Goal: Information Seeking & Learning: Learn about a topic

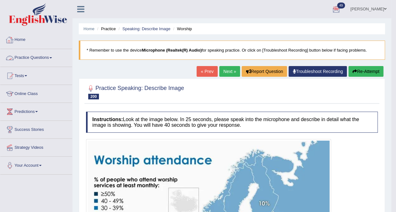
click at [32, 61] on link "Practice Questions" at bounding box center [36, 57] width 72 height 16
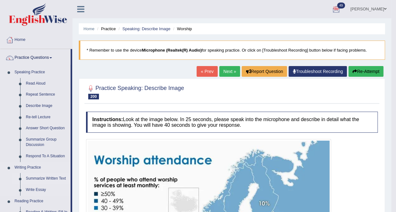
click at [58, 177] on link "Summarize Written Text" at bounding box center [47, 178] width 48 height 11
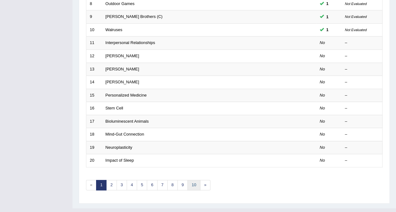
click at [193, 180] on link "10" at bounding box center [193, 185] width 13 height 10
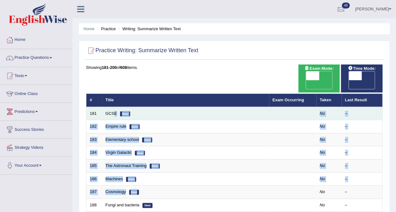
drag, startPoint x: 0, startPoint y: 0, endPoint x: 112, endPoint y: 109, distance: 156.2
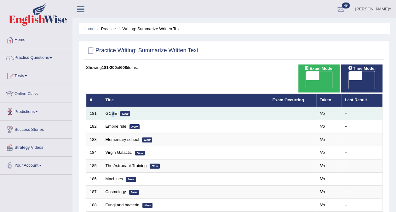
click at [112, 109] on td "GCSE New" at bounding box center [185, 113] width 167 height 13
drag, startPoint x: 112, startPoint y: 109, endPoint x: 115, endPoint y: 106, distance: 4.5
click at [115, 111] on link "GCSE" at bounding box center [112, 113] width 12 height 5
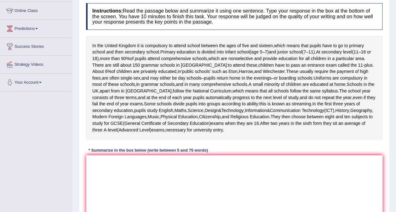
scroll to position [84, 0]
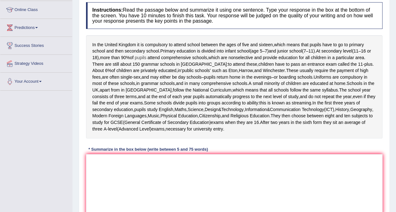
drag, startPoint x: 93, startPoint y: 44, endPoint x: 149, endPoint y: 58, distance: 57.7
click at [149, 58] on div "In the United Kingdom it is compulsory to attend school between the ages of fiv…" at bounding box center [234, 86] width 297 height 103
click at [91, 176] on textarea at bounding box center [234, 184] width 297 height 61
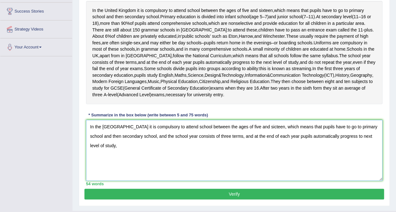
scroll to position [120, 0]
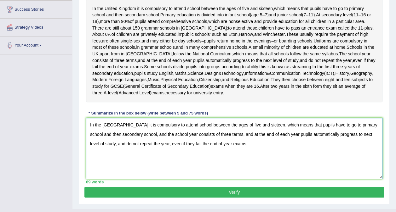
click at [263, 138] on textarea "In the United Kingdom it is compulsory to attend school between the ages of fiv…" at bounding box center [234, 148] width 297 height 61
click at [292, 151] on textarea "In the United Kingdom it is compulsory to attend school between the ages of fiv…" at bounding box center [234, 148] width 297 height 61
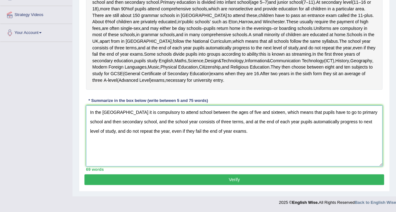
scroll to position [145, 0]
type textarea "In the United Kingdom it is compulsory to attend school between the ages of fiv…"
click at [233, 181] on button "Verify" at bounding box center [234, 180] width 300 height 11
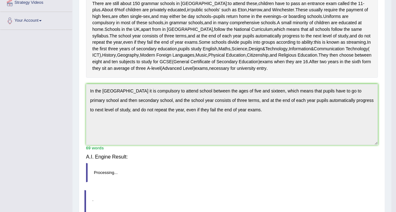
scroll to position [141, 0]
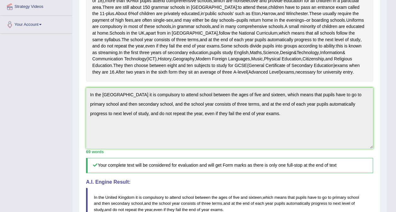
drag, startPoint x: 401, startPoint y: 112, endPoint x: 402, endPoint y: 161, distance: 49.2
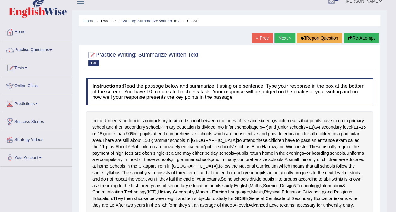
scroll to position [0, 0]
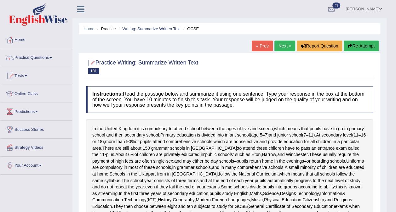
click at [289, 45] on link "Next »" at bounding box center [284, 46] width 21 height 11
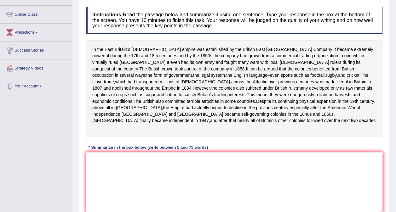
scroll to position [84, 0]
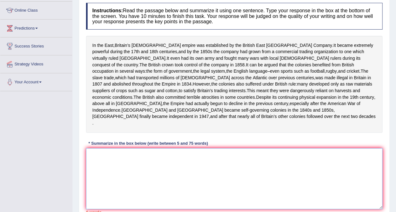
click at [97, 152] on textarea at bounding box center [234, 178] width 297 height 61
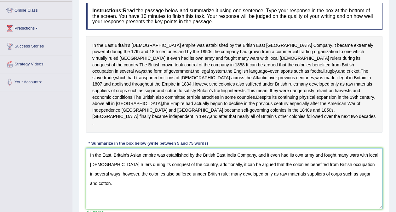
click at [289, 154] on textarea "In the East, Britain's Asian empire was established by the British East India C…" at bounding box center [234, 178] width 297 height 61
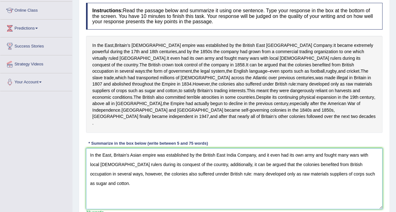
drag, startPoint x: 205, startPoint y: 164, endPoint x: 183, endPoint y: 160, distance: 22.3
click at [183, 160] on textarea "In the East, Britain's Asian empire was established by the British East India C…" at bounding box center [234, 178] width 297 height 61
click at [250, 175] on textarea "In the East, Britain's Asian empire was established by the British East India C…" at bounding box center [234, 178] width 297 height 61
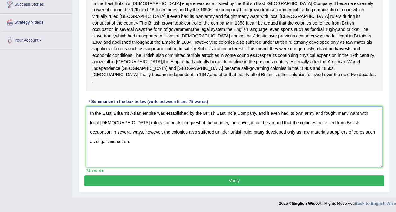
type textarea "In the East, Britain's Asian empire was established by the British East India C…"
click at [230, 177] on button "Verify" at bounding box center [234, 181] width 300 height 11
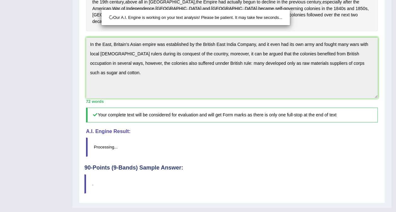
scroll to position [195, 0]
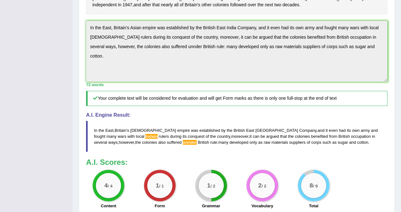
drag, startPoint x: 401, startPoint y: 115, endPoint x: 402, endPoint y: 167, distance: 51.7
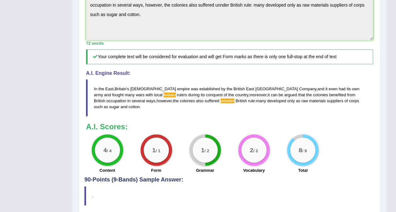
scroll to position [260, 0]
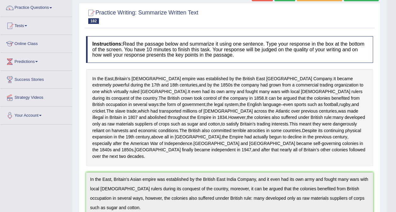
scroll to position [0, 0]
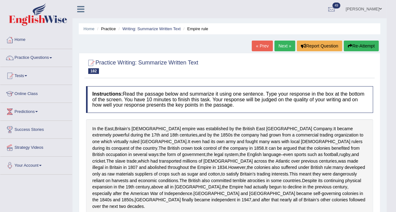
click at [282, 46] on link "Next »" at bounding box center [284, 46] width 21 height 11
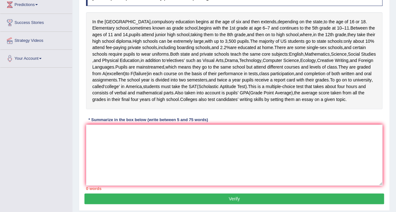
scroll to position [107, 0]
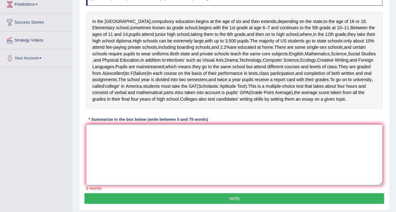
click at [91, 142] on textarea at bounding box center [234, 154] width 297 height 61
type textarea "I"
click at [101, 158] on textarea at bounding box center [234, 154] width 297 height 61
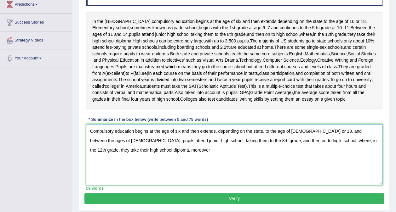
click at [299, 156] on textarea "Compulsory education begins at the age of six and then extends, depending on th…" at bounding box center [234, 154] width 297 height 61
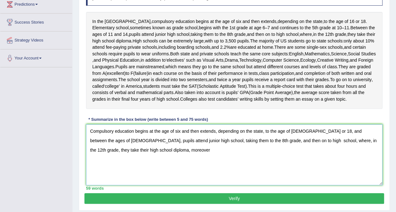
click at [299, 156] on textarea "Compulsory education begins at the age of six and then extends, depending on th…" at bounding box center [234, 154] width 297 height 61
drag, startPoint x: 106, startPoint y: 163, endPoint x: 308, endPoint y: 144, distance: 203.5
click at [308, 144] on textarea "Compulsory education begins at the age of six and then extends, depending on th…" at bounding box center [234, 154] width 297 height 61
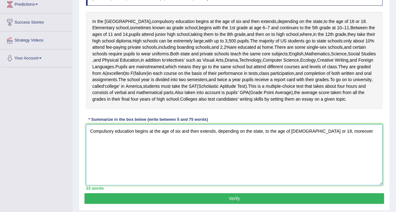
click at [327, 143] on textarea "Compulsory education begins at the age of six and then extends, depending on th…" at bounding box center [234, 154] width 297 height 61
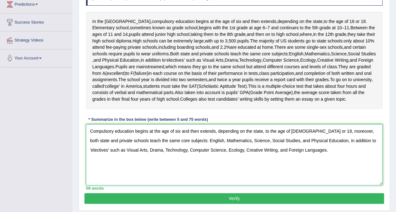
type textarea "Compulsory education begins at the age of six and then extends, depending on th…"
click at [264, 130] on div "Instructions: Read the passage below and summarize it using one sentence. Type …" at bounding box center [234, 85] width 300 height 218
drag, startPoint x: 264, startPoint y: 130, endPoint x: 259, endPoint y: 135, distance: 6.5
click at [259, 135] on div "Instructions: Read the passage below and summarize it using one sentence. Type …" at bounding box center [234, 85] width 300 height 218
click at [227, 204] on button "Verify" at bounding box center [234, 198] width 300 height 11
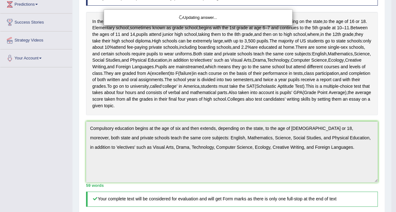
drag, startPoint x: 401, startPoint y: 103, endPoint x: 401, endPoint y: 168, distance: 64.9
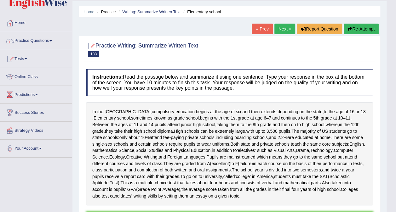
scroll to position [0, 0]
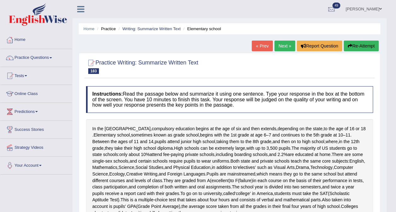
click at [287, 42] on link "Next »" at bounding box center [284, 46] width 21 height 11
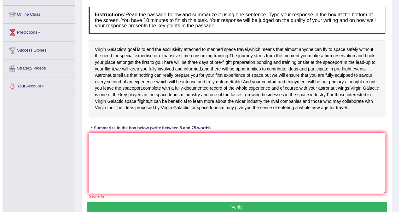
scroll to position [80, 0]
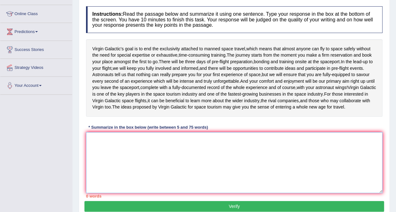
click at [95, 150] on textarea at bounding box center [234, 162] width 297 height 61
type textarea "Virgin Galactic;"
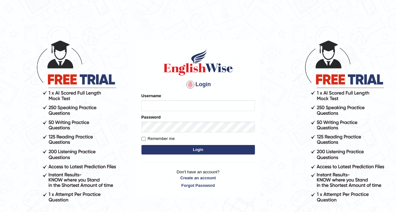
type input "obehi00"
click at [184, 155] on form "Please fix the following errors: Username obehi00 Password Remember me Login" at bounding box center [197, 124] width 113 height 63
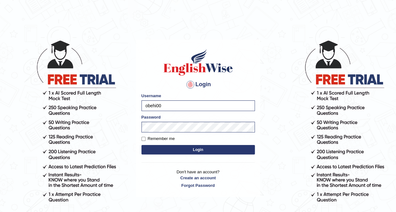
click at [192, 151] on button "Login" at bounding box center [197, 149] width 113 height 9
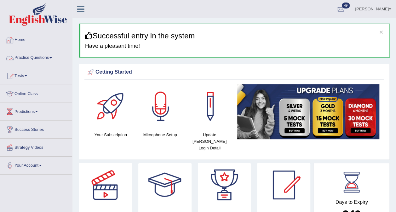
click at [37, 58] on link "Practice Questions" at bounding box center [36, 57] width 72 height 16
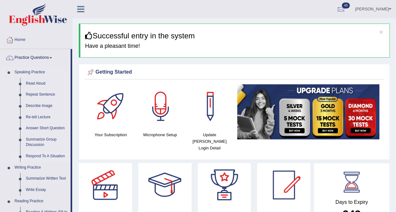
click at [34, 154] on link "Respond To A Situation" at bounding box center [47, 156] width 48 height 11
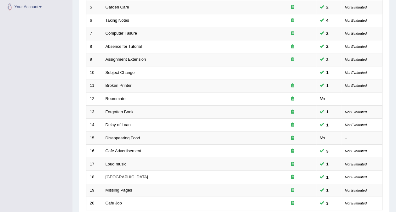
scroll to position [202, 0]
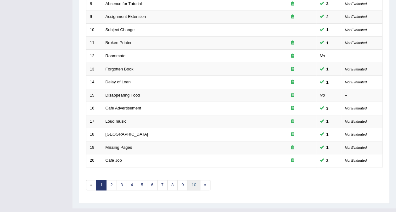
click at [193, 180] on link "10" at bounding box center [193, 185] width 13 height 10
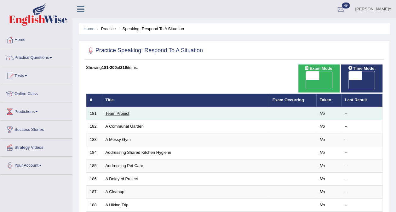
click at [112, 111] on link "Team Project" at bounding box center [118, 113] width 24 height 5
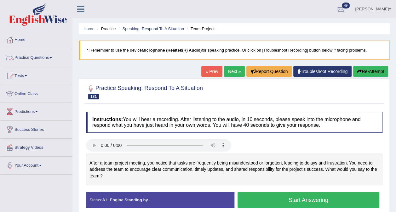
click at [42, 58] on link "Practice Questions" at bounding box center [36, 57] width 72 height 16
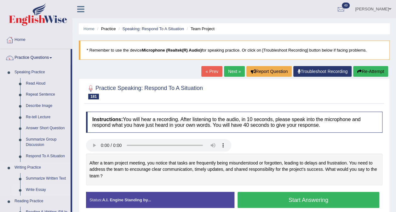
click at [31, 188] on link "Write Essay" at bounding box center [47, 190] width 48 height 11
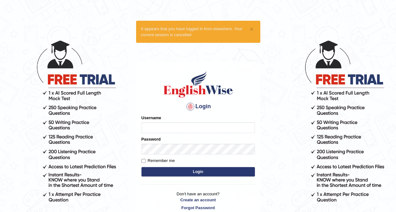
type input "obehi00"
click at [194, 176] on button "Login" at bounding box center [197, 171] width 113 height 9
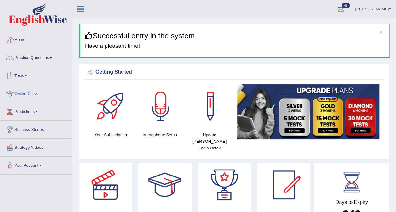
click at [49, 57] on link "Practice Questions" at bounding box center [36, 57] width 72 height 16
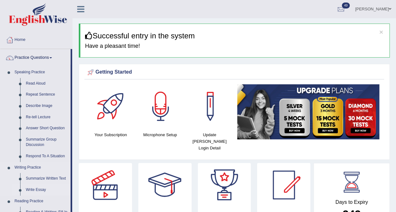
click at [35, 189] on link "Write Essay" at bounding box center [47, 190] width 48 height 11
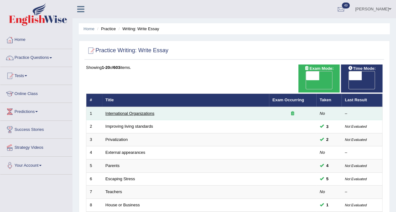
click at [120, 111] on link "International Organizations" at bounding box center [130, 113] width 49 height 5
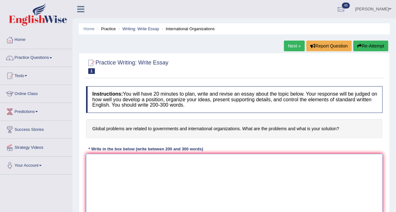
click at [96, 160] on textarea at bounding box center [234, 184] width 297 height 61
paste textarea "The expanding role of (essay topic) in contemporary life has generated extensiv…"
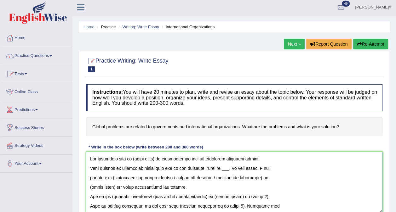
drag, startPoint x: 158, startPoint y: 158, endPoint x: 135, endPoint y: 159, distance: 22.7
click at [135, 159] on textarea at bounding box center [234, 182] width 297 height 61
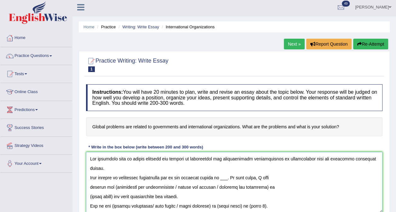
click at [89, 178] on textarea at bounding box center [234, 182] width 297 height 61
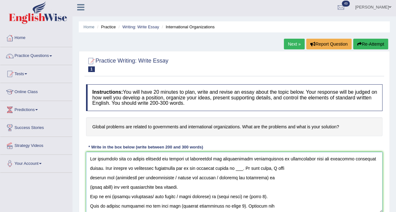
click at [239, 169] on textarea at bounding box center [234, 182] width 297 height 61
drag, startPoint x: 181, startPoint y: 176, endPoint x: 117, endPoint y: 179, distance: 64.3
click at [117, 179] on textarea at bounding box center [234, 182] width 297 height 61
drag, startPoint x: 203, startPoint y: 177, endPoint x: 153, endPoint y: 175, distance: 49.8
click at [153, 175] on textarea at bounding box center [234, 182] width 297 height 61
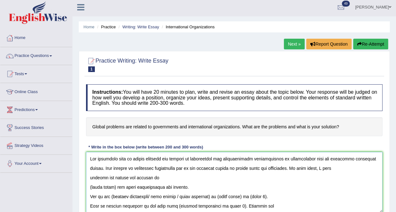
click at [166, 175] on textarea at bounding box center [234, 182] width 297 height 61
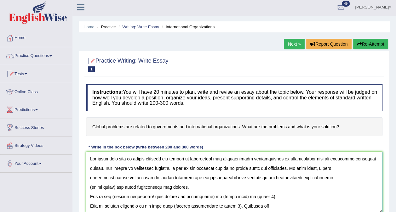
drag, startPoint x: 116, startPoint y: 187, endPoint x: 89, endPoint y: 185, distance: 26.2
click at [89, 185] on textarea at bounding box center [234, 182] width 297 height 61
click at [123, 184] on textarea at bounding box center [234, 182] width 297 height 61
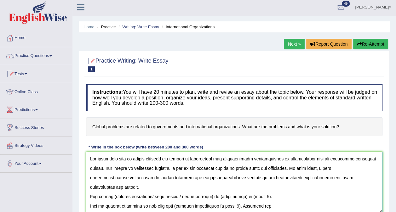
click at [123, 184] on textarea at bounding box center [234, 182] width 297 height 61
click at [191, 96] on h4 "Instructions: You will have 20 minutes to plan, write and revise an essay about…" at bounding box center [234, 97] width 297 height 27
drag, startPoint x: 153, startPoint y: 197, endPoint x: 113, endPoint y: 196, distance: 40.0
click at [113, 196] on textarea at bounding box center [234, 182] width 297 height 61
drag, startPoint x: 141, startPoint y: 197, endPoint x: 112, endPoint y: 200, distance: 29.2
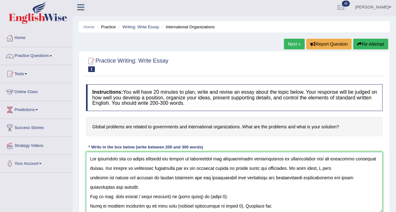
click at [112, 200] on textarea at bounding box center [234, 182] width 297 height 61
drag, startPoint x: 177, startPoint y: 195, endPoint x: 153, endPoint y: 195, distance: 24.6
click at [153, 195] on textarea at bounding box center [234, 182] width 297 height 61
click at [89, 205] on textarea at bounding box center [234, 182] width 297 height 61
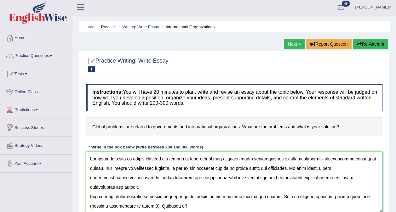
click at [133, 205] on textarea at bounding box center [234, 182] width 297 height 61
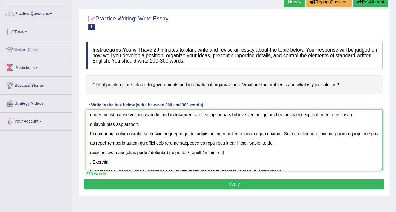
scroll to position [26, 0]
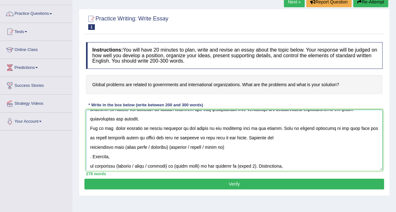
click at [89, 144] on textarea at bounding box center [234, 140] width 297 height 61
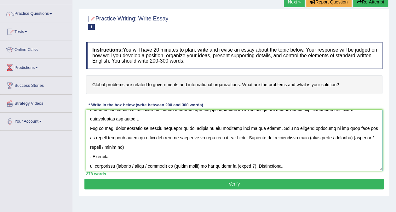
scroll to position [0, 0]
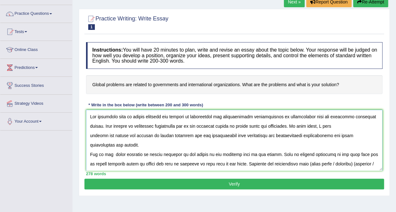
drag, startPoint x: 133, startPoint y: 116, endPoint x: 280, endPoint y: 118, distance: 146.5
click at [280, 118] on textarea at bounding box center [234, 140] width 297 height 61
click at [267, 118] on textarea at bounding box center [234, 140] width 297 height 61
drag, startPoint x: 134, startPoint y: 117, endPoint x: 297, endPoint y: 113, distance: 163.3
click at [297, 113] on textarea at bounding box center [234, 140] width 297 height 61
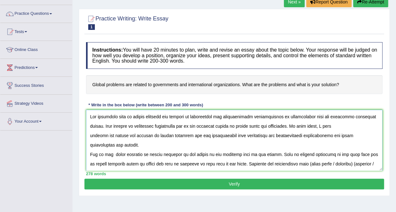
click at [280, 116] on textarea at bounding box center [234, 140] width 297 height 61
drag, startPoint x: 280, startPoint y: 116, endPoint x: 133, endPoint y: 114, distance: 146.5
click at [133, 114] on textarea at bounding box center [234, 140] width 297 height 61
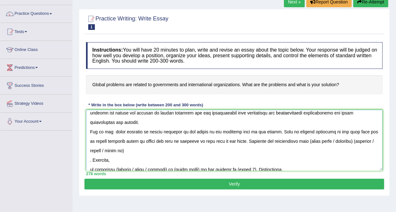
scroll to position [21, 0]
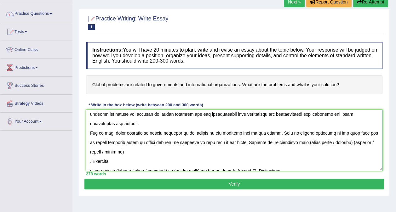
drag, startPoint x: 307, startPoint y: 143, endPoint x: 364, endPoint y: 145, distance: 57.1
click at [364, 145] on textarea at bounding box center [234, 140] width 297 height 61
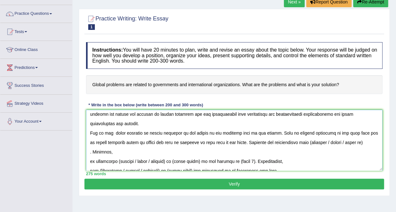
click at [306, 141] on textarea at bounding box center [234, 140] width 297 height 61
paste textarea "global problems are related to governments and international organizations"
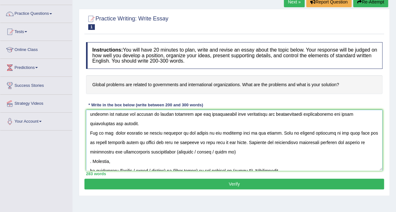
click at [305, 142] on textarea at bounding box center [234, 140] width 297 height 61
drag, startPoint x: 219, startPoint y: 151, endPoint x: 177, endPoint y: 156, distance: 42.1
click at [177, 156] on textarea at bounding box center [234, 140] width 297 height 61
click at [210, 151] on textarea at bounding box center [234, 140] width 297 height 61
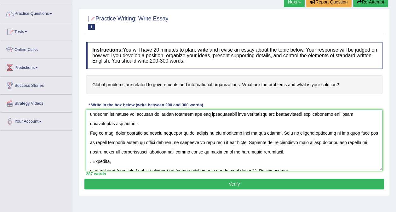
click at [92, 161] on textarea at bounding box center [234, 140] width 297 height 61
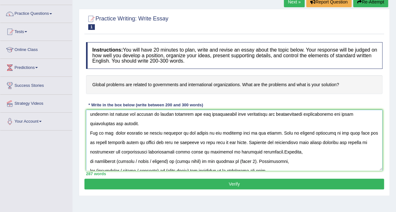
click at [89, 160] on textarea at bounding box center [234, 140] width 297 height 61
drag, startPoint x: 335, startPoint y: 151, endPoint x: 317, endPoint y: 152, distance: 18.6
click at [317, 152] on textarea at bounding box center [234, 140] width 297 height 61
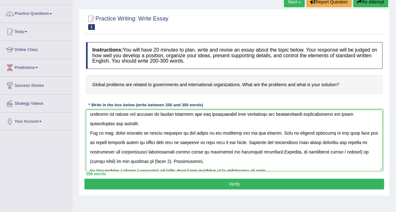
drag, startPoint x: 351, startPoint y: 151, endPoint x: 330, endPoint y: 151, distance: 21.4
click at [330, 151] on textarea at bounding box center [234, 140] width 297 height 61
drag, startPoint x: 360, startPoint y: 151, endPoint x: 335, endPoint y: 153, distance: 25.3
click at [335, 153] on textarea at bounding box center [234, 140] width 297 height 61
click at [130, 161] on textarea at bounding box center [234, 140] width 297 height 61
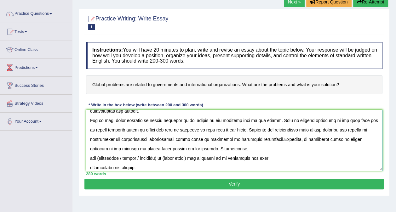
scroll to position [44, 0]
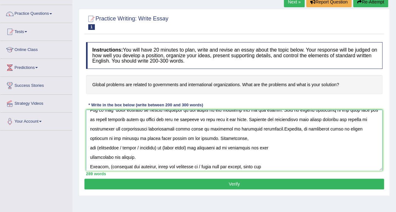
click at [90, 146] on textarea at bounding box center [234, 140] width 297 height 61
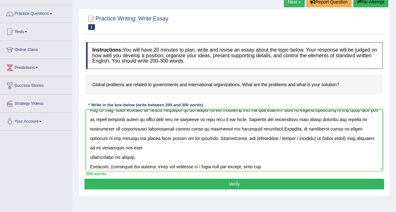
scroll to position [35, 0]
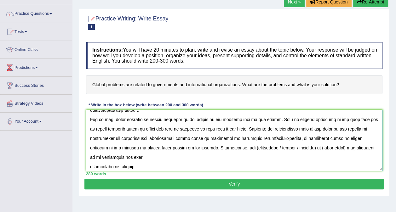
click at [89, 165] on textarea at bounding box center [234, 140] width 297 height 61
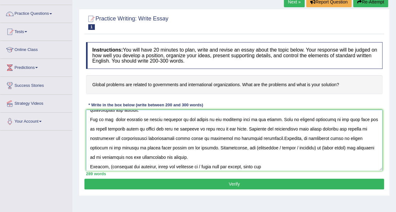
drag, startPoint x: 263, startPoint y: 146, endPoint x: 218, endPoint y: 149, distance: 45.2
click at [218, 149] on textarea at bounding box center [234, 140] width 297 height 61
click at [239, 147] on textarea at bounding box center [234, 140] width 297 height 61
drag, startPoint x: 270, startPoint y: 147, endPoint x: 245, endPoint y: 150, distance: 25.4
click at [245, 150] on textarea at bounding box center [234, 140] width 297 height 61
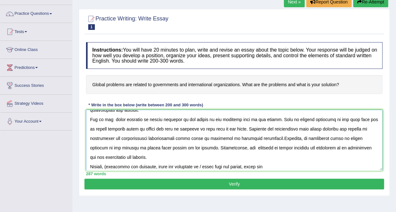
click at [349, 147] on textarea at bounding box center [234, 140] width 297 height 61
click at [293, 148] on textarea at bounding box center [234, 140] width 297 height 61
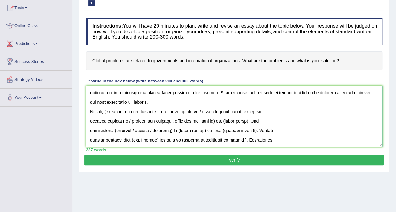
scroll to position [67, 0]
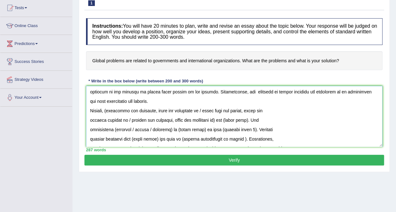
drag, startPoint x: 203, startPoint y: 110, endPoint x: 108, endPoint y: 111, distance: 94.5
click at [108, 111] on textarea at bounding box center [234, 116] width 297 height 61
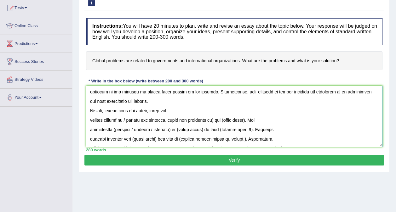
click at [90, 120] on textarea at bounding box center [234, 116] width 297 height 61
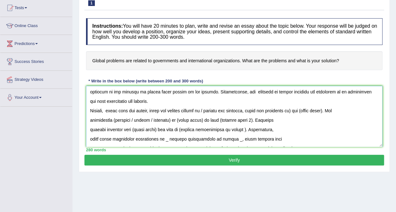
drag, startPoint x: 253, startPoint y: 110, endPoint x: 154, endPoint y: 108, distance: 98.3
click at [154, 108] on textarea at bounding box center [234, 116] width 297 height 61
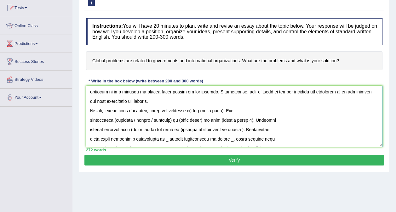
click at [199, 110] on textarea at bounding box center [234, 116] width 297 height 61
drag, startPoint x: 229, startPoint y: 111, endPoint x: 207, endPoint y: 111, distance: 21.7
click at [207, 111] on textarea at bounding box center [234, 116] width 297 height 61
drag, startPoint x: 151, startPoint y: 118, endPoint x: 112, endPoint y: 117, distance: 39.7
click at [112, 117] on textarea at bounding box center [234, 116] width 297 height 61
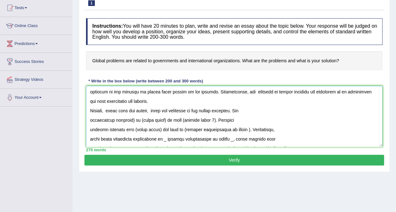
click at [89, 118] on textarea at bounding box center [234, 116] width 297 height 61
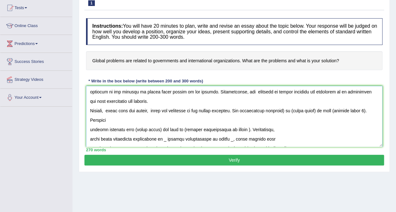
click at [289, 108] on textarea at bounding box center [234, 116] width 297 height 61
click at [309, 121] on textarea at bounding box center [234, 116] width 297 height 61
drag, startPoint x: 317, startPoint y: 111, endPoint x: 290, endPoint y: 111, distance: 27.1
click at [290, 111] on textarea at bounding box center [234, 116] width 297 height 61
click at [285, 109] on textarea at bounding box center [234, 116] width 297 height 61
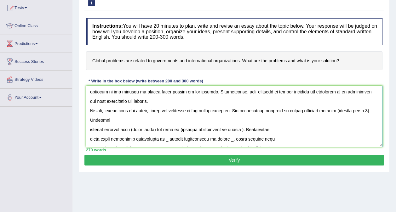
drag, startPoint x: 369, startPoint y: 110, endPoint x: 338, endPoint y: 111, distance: 30.6
click at [338, 111] on textarea at bounding box center [234, 116] width 297 height 61
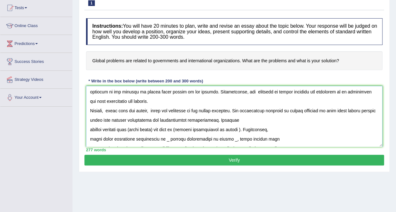
click at [89, 129] on textarea at bounding box center [234, 116] width 297 height 61
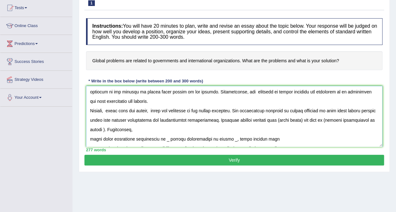
drag, startPoint x: 321, startPoint y: 118, endPoint x: 296, endPoint y: 119, distance: 25.5
click at [296, 119] on textarea at bounding box center [234, 116] width 297 height 61
paste textarea "global problems are related to governments and international organizations"
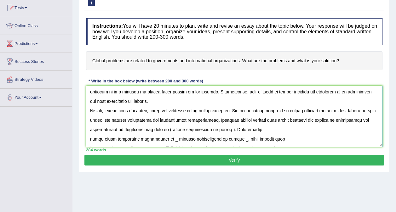
drag, startPoint x: 266, startPoint y: 129, endPoint x: 202, endPoint y: 128, distance: 63.7
click at [202, 128] on textarea at bounding box center [234, 116] width 297 height 61
click at [177, 131] on textarea at bounding box center [234, 116] width 297 height 61
click at [215, 129] on textarea at bounding box center [234, 116] width 297 height 61
click at [91, 138] on textarea at bounding box center [234, 116] width 297 height 61
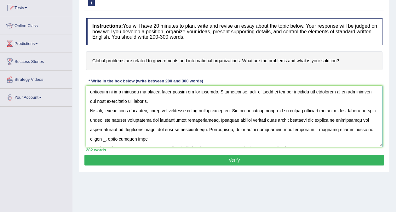
click at [348, 130] on textarea at bounding box center [234, 116] width 297 height 61
click at [175, 138] on textarea at bounding box center [234, 116] width 297 height 61
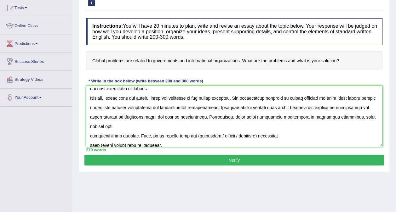
scroll to position [92, 0]
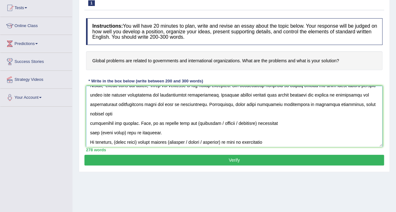
click at [88, 122] on textarea at bounding box center [234, 116] width 297 height 61
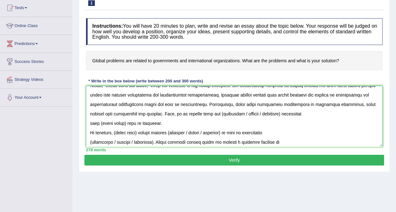
scroll to position [83, 0]
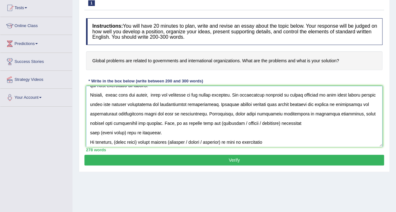
drag, startPoint x: 294, startPoint y: 123, endPoint x: 250, endPoint y: 122, distance: 44.1
click at [250, 122] on textarea at bounding box center [234, 116] width 297 height 61
click at [90, 131] on textarea at bounding box center [234, 116] width 297 height 61
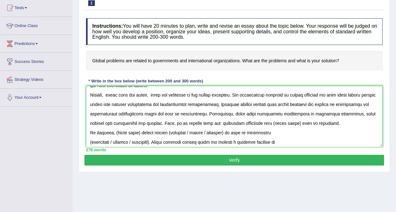
drag, startPoint x: 327, startPoint y: 123, endPoint x: 303, endPoint y: 122, distance: 24.3
click at [303, 122] on textarea at bounding box center [234, 116] width 297 height 61
click at [91, 130] on textarea at bounding box center [234, 116] width 297 height 61
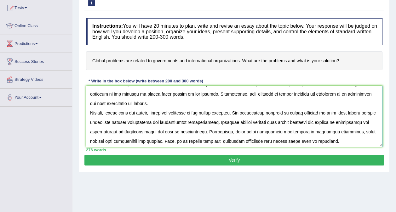
scroll to position [53, 0]
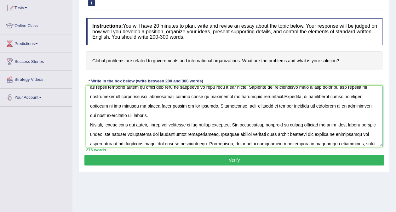
click at [124, 117] on textarea at bounding box center [234, 116] width 297 height 61
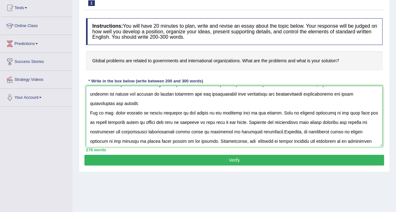
scroll to position [12, 0]
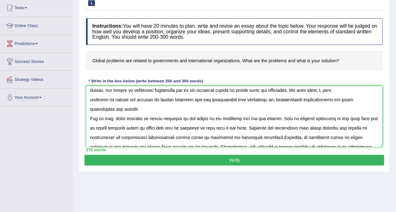
click at [118, 109] on textarea at bounding box center [234, 116] width 297 height 61
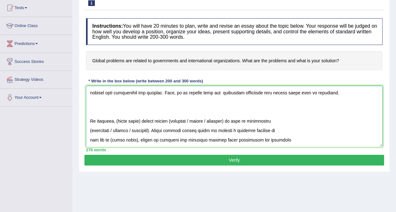
scroll to position [138, 0]
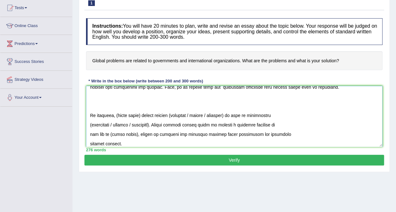
drag, startPoint x: 116, startPoint y: 114, endPoint x: 141, endPoint y: 116, distance: 24.6
click at [141, 116] on textarea at bounding box center [234, 116] width 297 height 61
paste textarea "global problems are related to governments and international organizations"
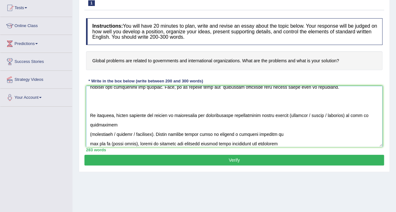
drag, startPoint x: 331, startPoint y: 115, endPoint x: 292, endPoint y: 114, distance: 38.8
click at [292, 114] on textarea at bounding box center [234, 116] width 297 height 61
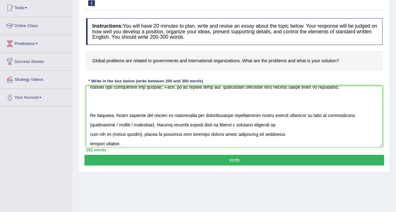
drag, startPoint x: 134, startPoint y: 123, endPoint x: 90, endPoint y: 123, distance: 44.4
click at [90, 123] on textarea at bounding box center [234, 116] width 297 height 61
click at [90, 136] on textarea at bounding box center [234, 116] width 297 height 61
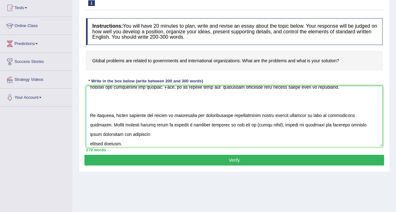
click at [88, 145] on textarea at bounding box center [234, 116] width 297 height 61
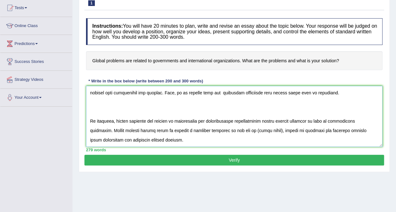
scroll to position [132, 0]
drag, startPoint x: 246, startPoint y: 129, endPoint x: 239, endPoint y: 130, distance: 7.7
click at [239, 130] on textarea at bounding box center [234, 116] width 297 height 61
drag, startPoint x: 288, startPoint y: 129, endPoint x: 375, endPoint y: 140, distance: 87.6
click at [375, 140] on textarea at bounding box center [234, 116] width 297 height 61
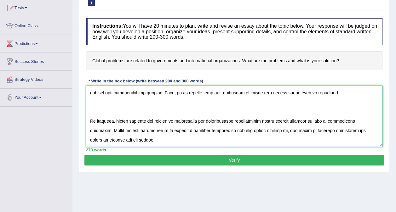
type textarea "The expanding role of global problems are related to governments and internatio…"
click at [256, 159] on button "Verify" at bounding box center [234, 160] width 300 height 11
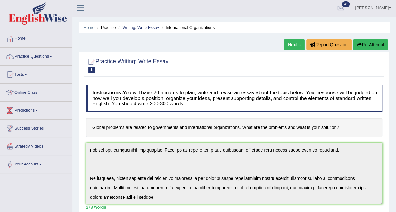
scroll to position [0, 0]
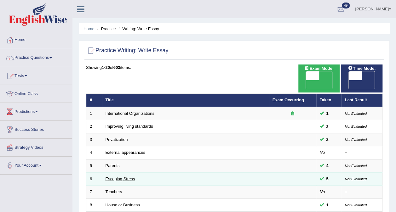
click at [115, 177] on link "Escaping Stress" at bounding box center [121, 179] width 30 height 5
